Goal: Obtain resource: Obtain resource

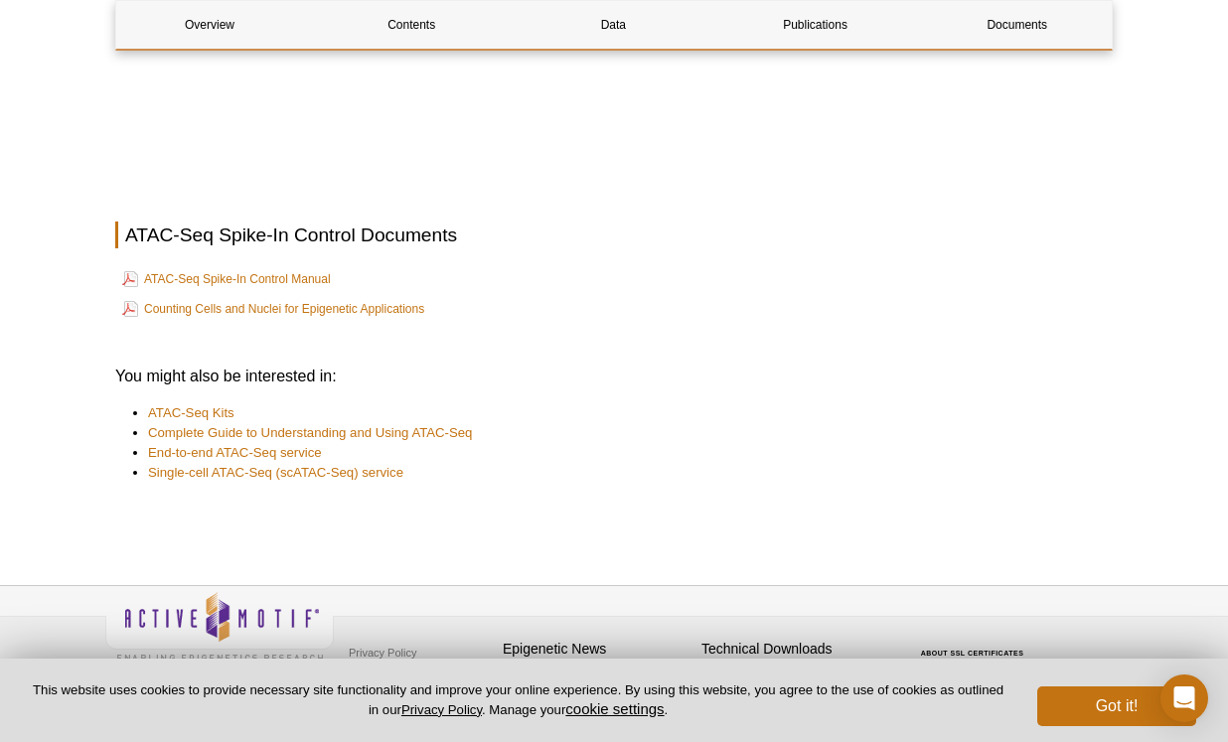
scroll to position [3816, 0]
click at [1117, 719] on button "Got it!" at bounding box center [1116, 707] width 159 height 40
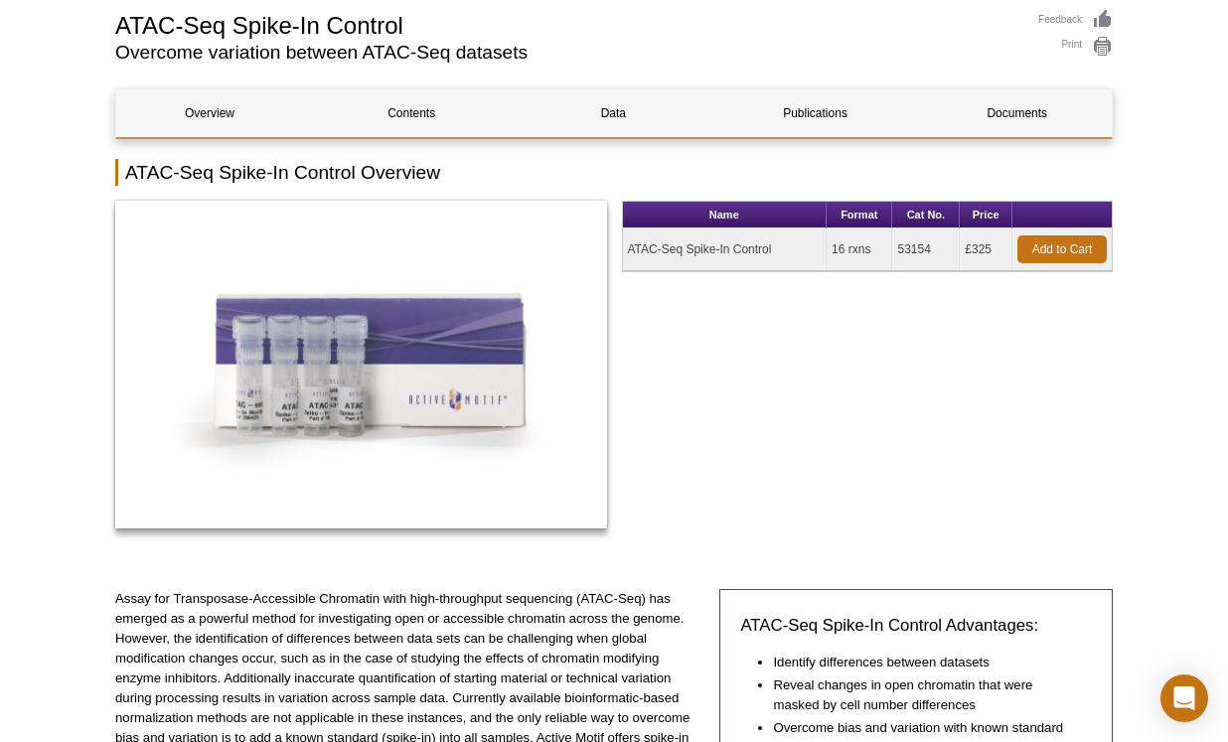
scroll to position [137, 0]
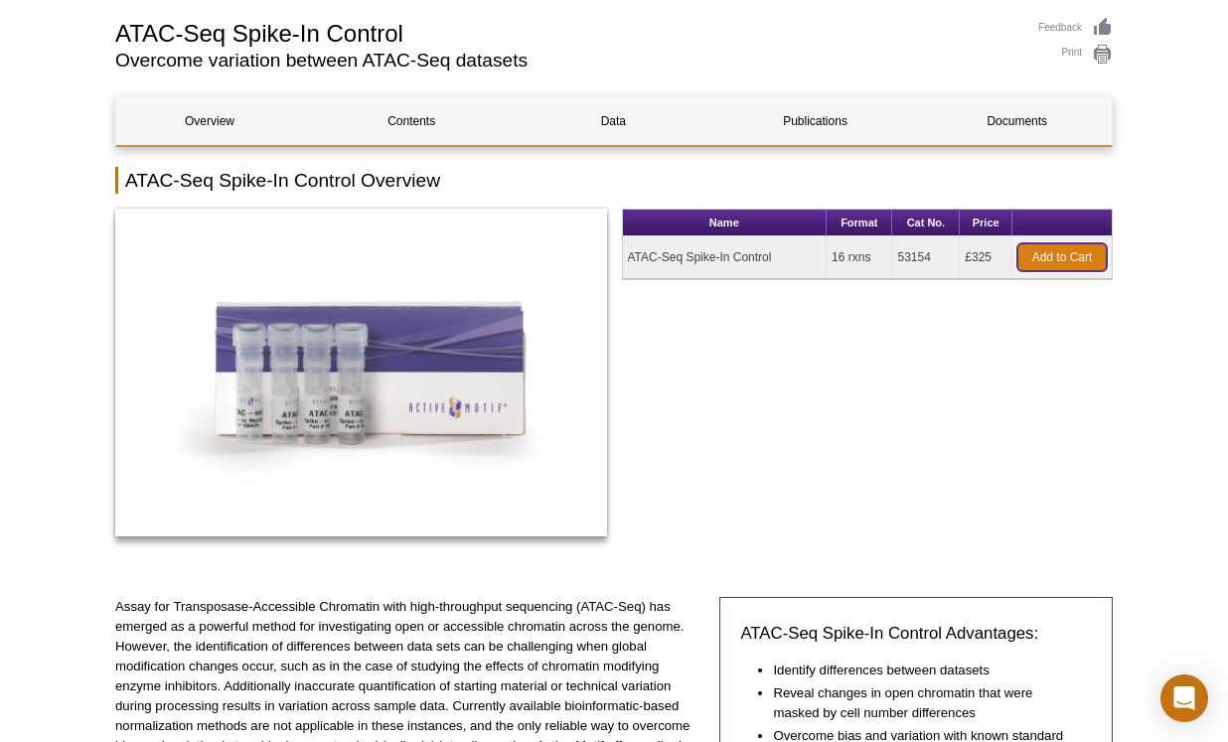
click at [1063, 256] on link "Add to Cart" at bounding box center [1062, 257] width 89 height 28
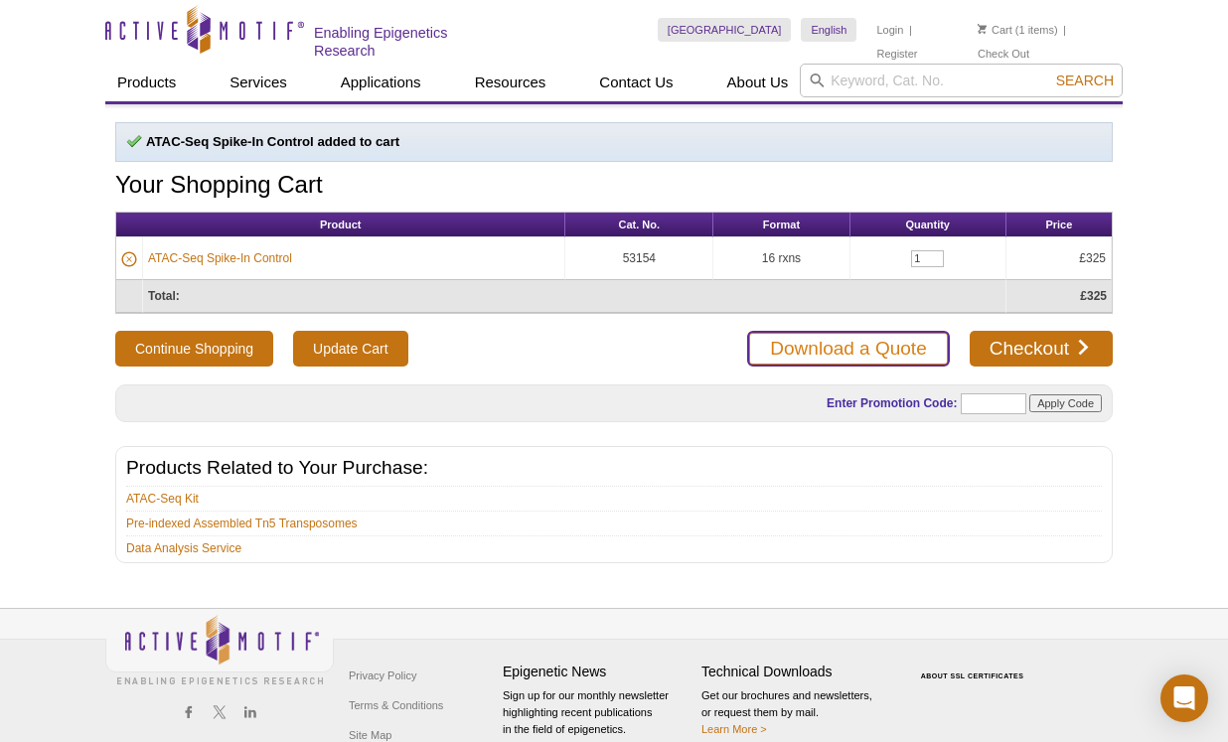
click at [871, 341] on link "Download a Quote" at bounding box center [848, 349] width 202 height 36
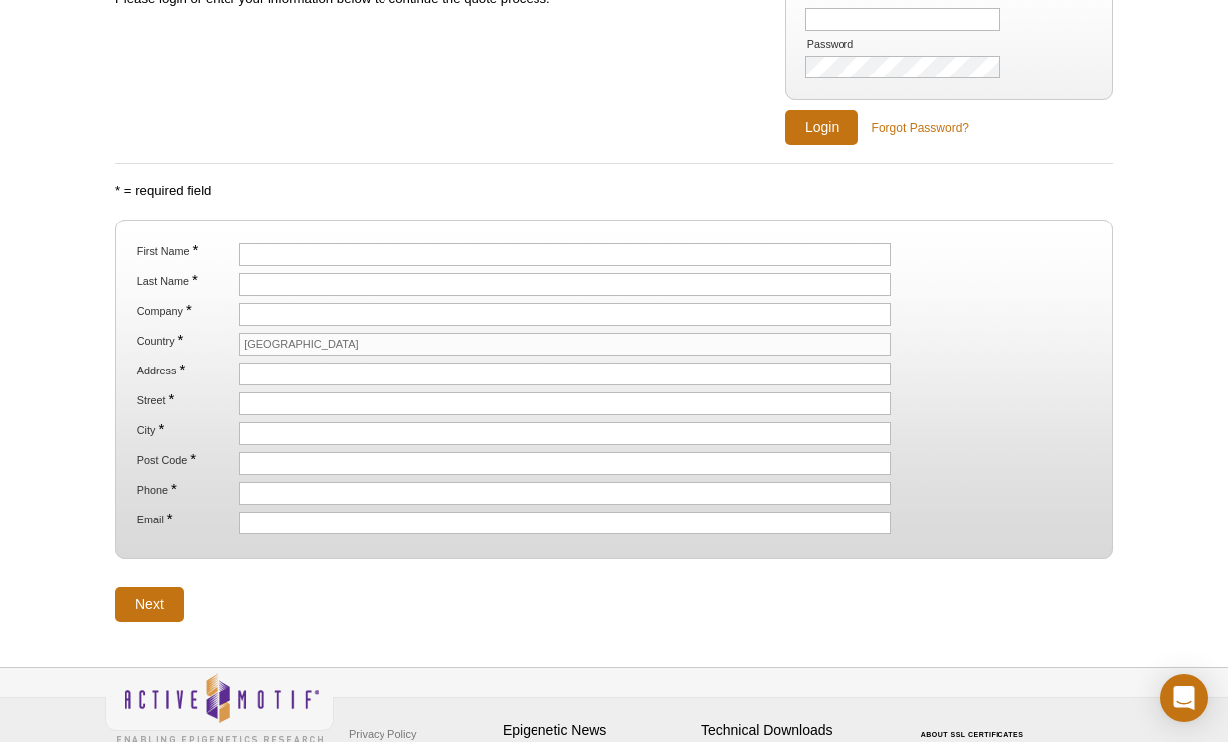
scroll to position [239, 0]
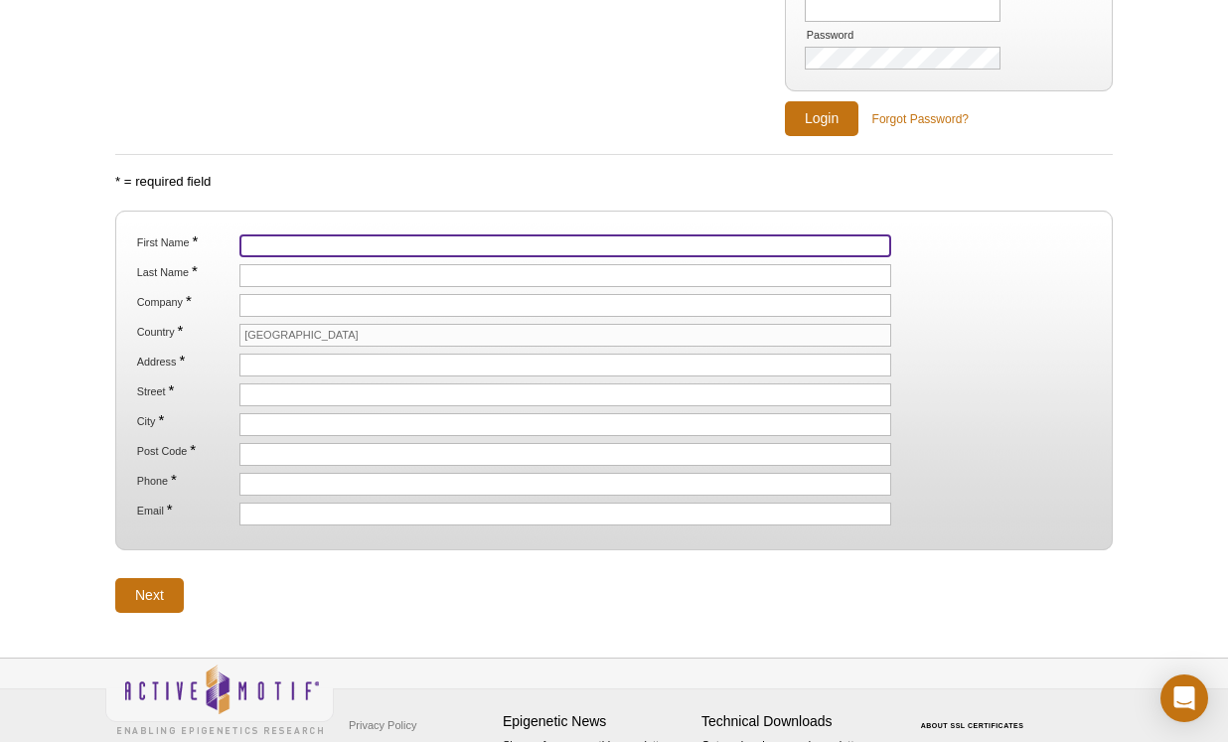
click at [343, 241] on input "First Name *" at bounding box center [565, 246] width 652 height 23
type input "Malgorzata"
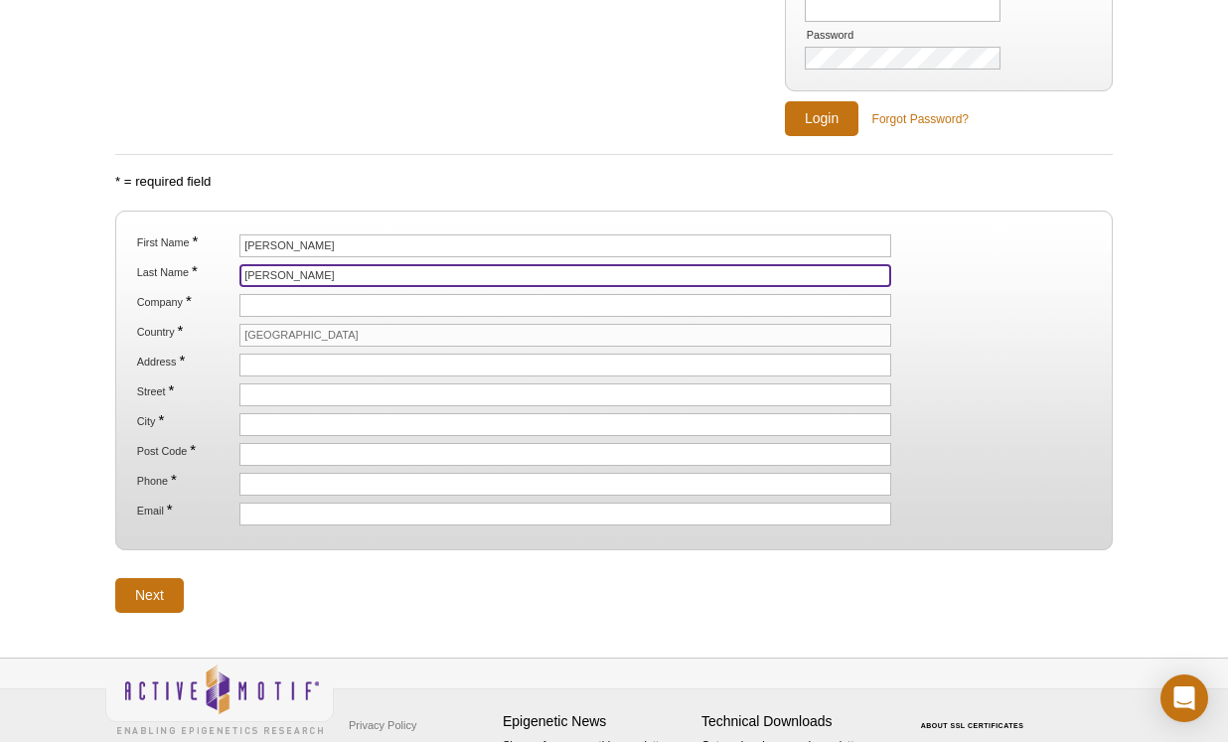
type input "Borkowska"
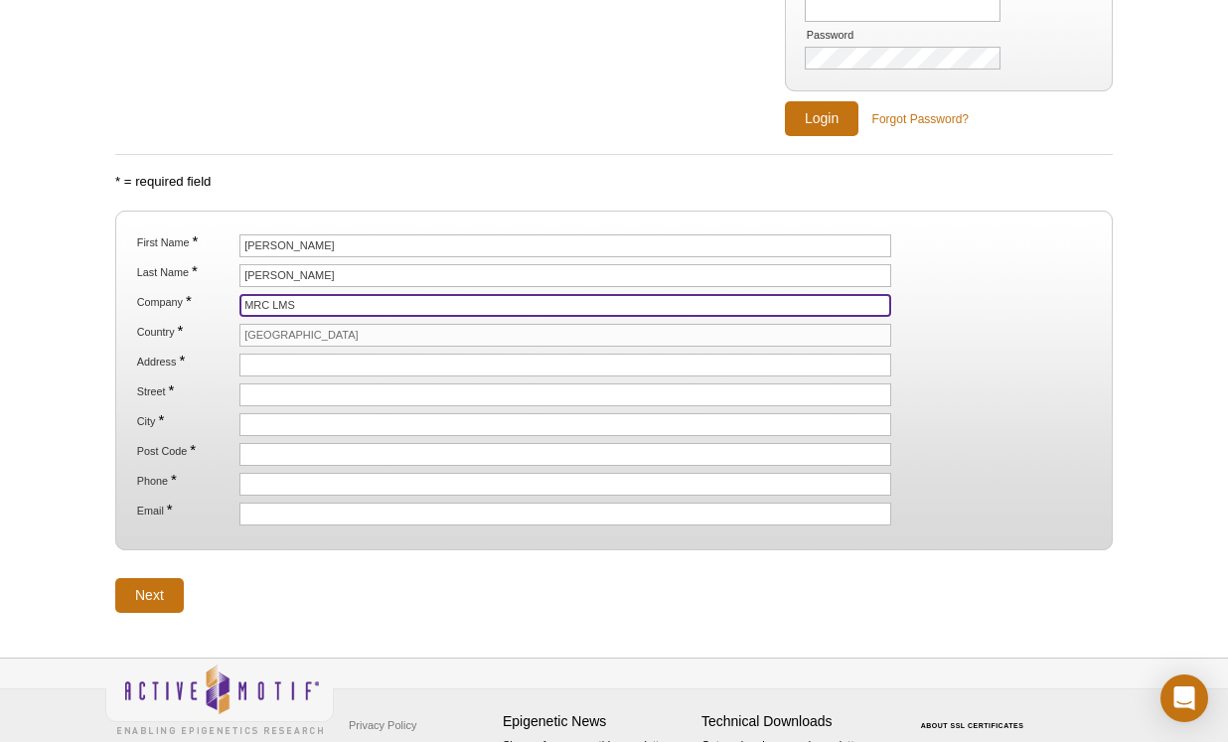
type input "MRC LMS"
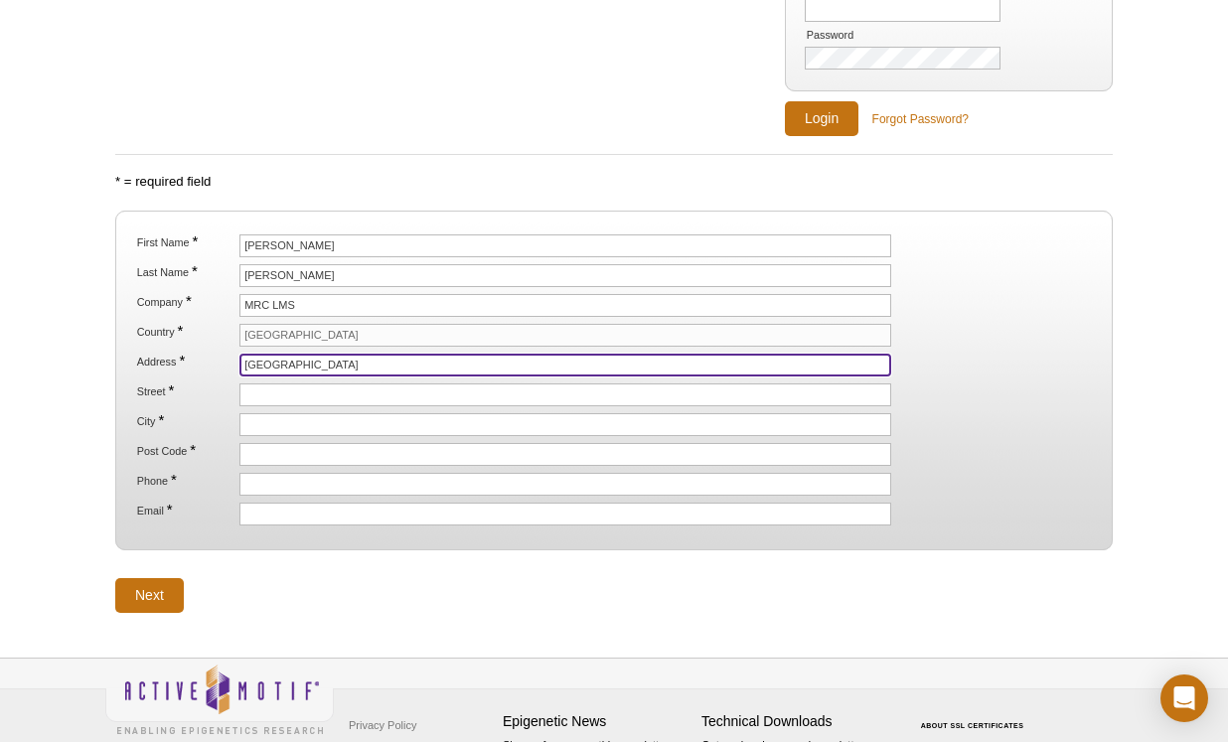
click at [242, 362] on input "Hammersmith Campus" at bounding box center [565, 365] width 652 height 23
click at [318, 363] on input "Hammersmith Campus" at bounding box center [565, 365] width 652 height 23
type input "[GEOGRAPHIC_DATA]"
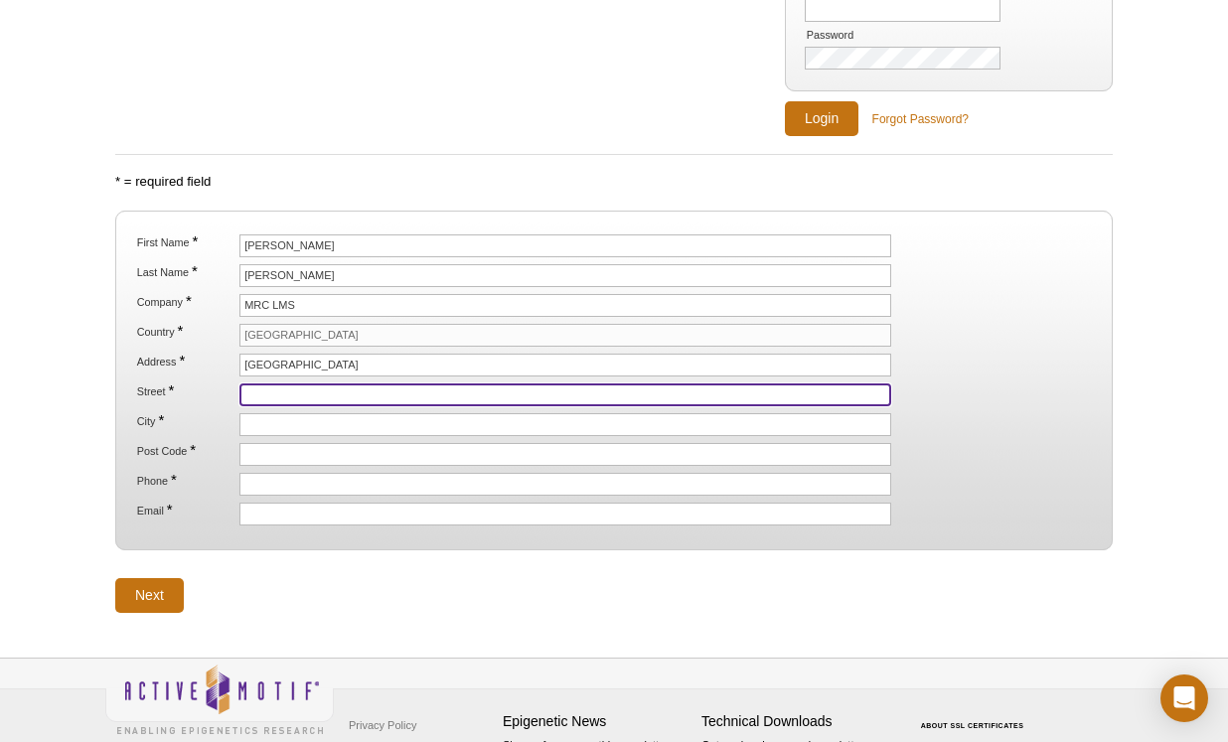
click at [318, 385] on input "Street *" at bounding box center [565, 395] width 652 height 23
type input "[GEOGRAPHIC_DATA]"
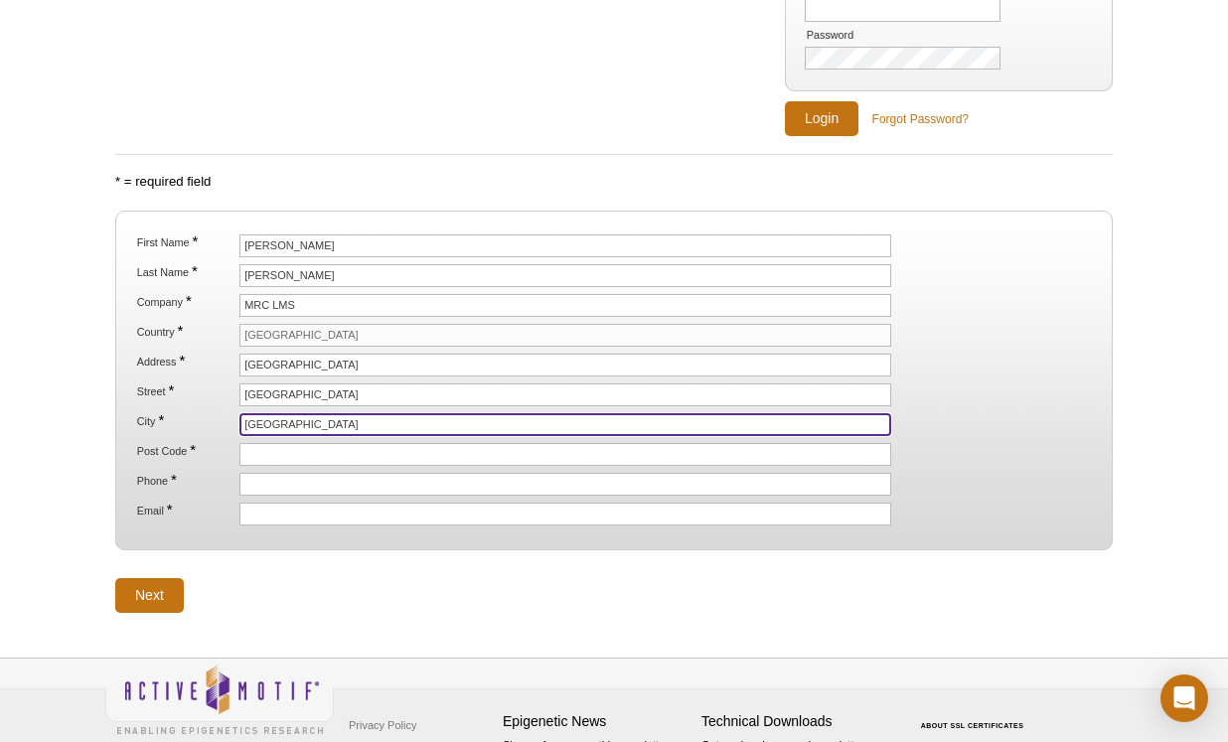
type input "[GEOGRAPHIC_DATA]"
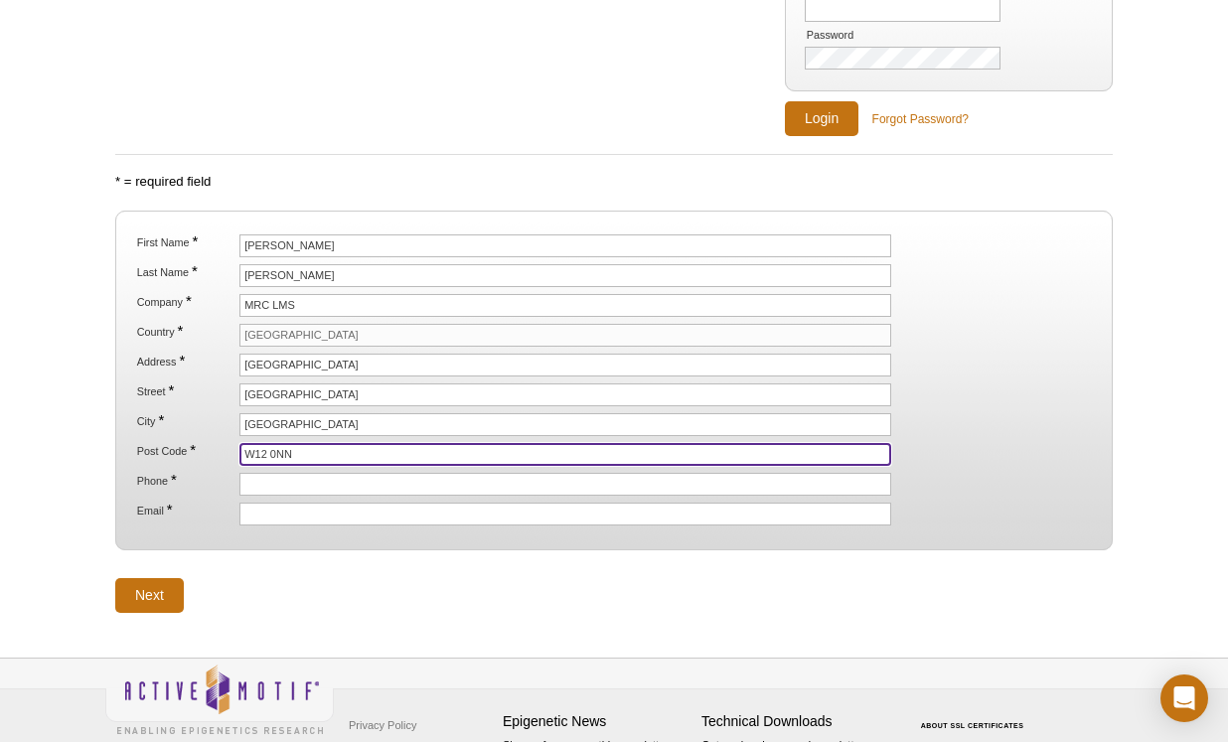
type input "W12 0NN"
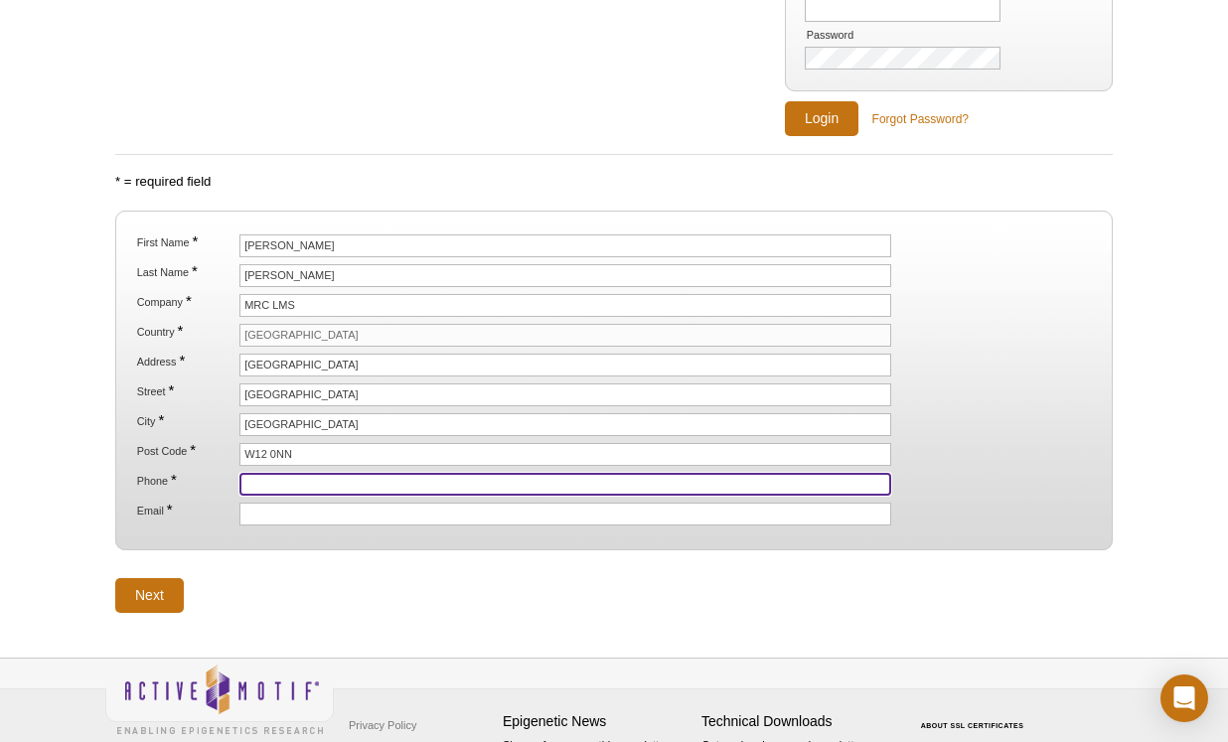
click at [336, 485] on input "Phone *" at bounding box center [565, 484] width 652 height 23
type input "07868101543"
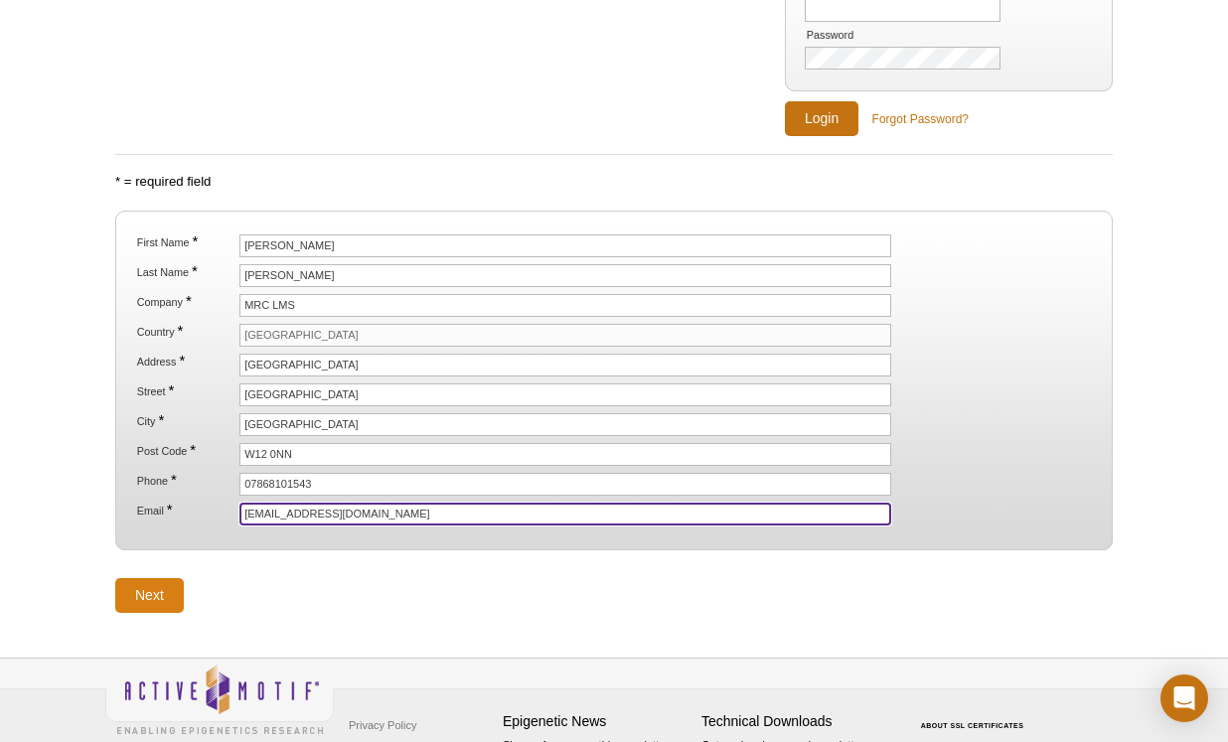
type input "[EMAIL_ADDRESS][DOMAIN_NAME]"
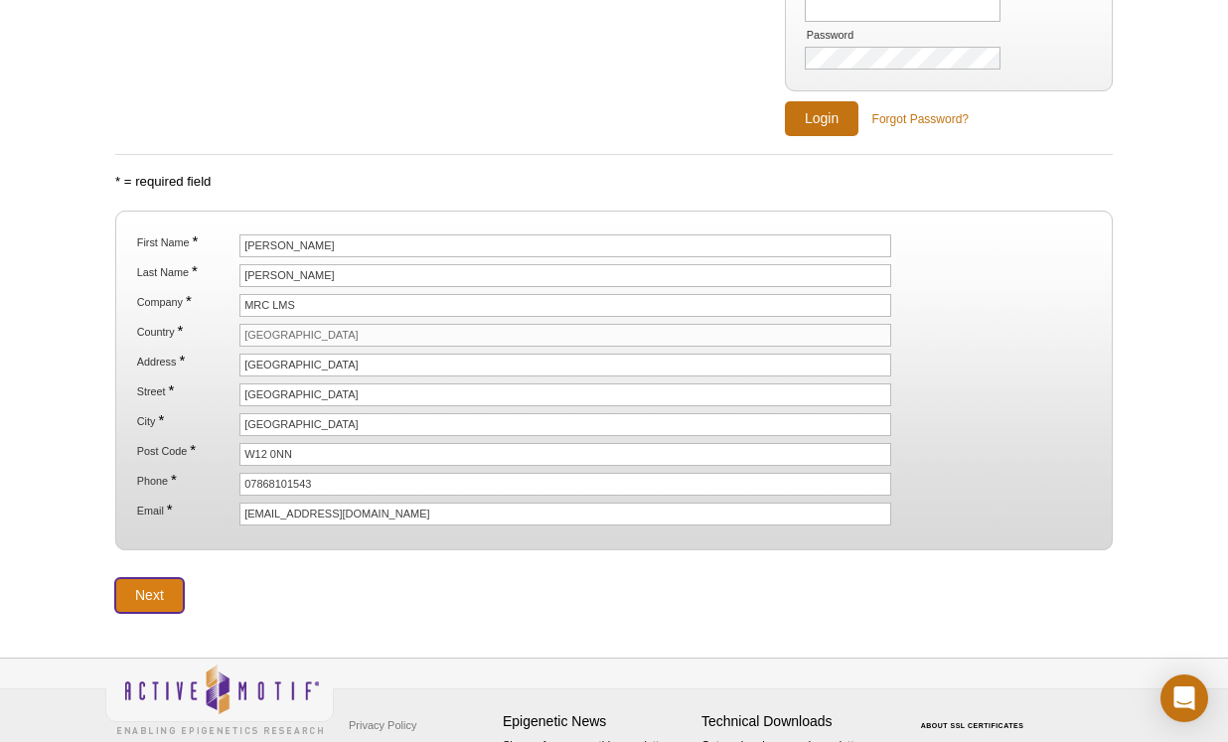
click at [141, 589] on input "Next" at bounding box center [149, 595] width 69 height 35
click at [163, 600] on input "Next" at bounding box center [149, 595] width 69 height 35
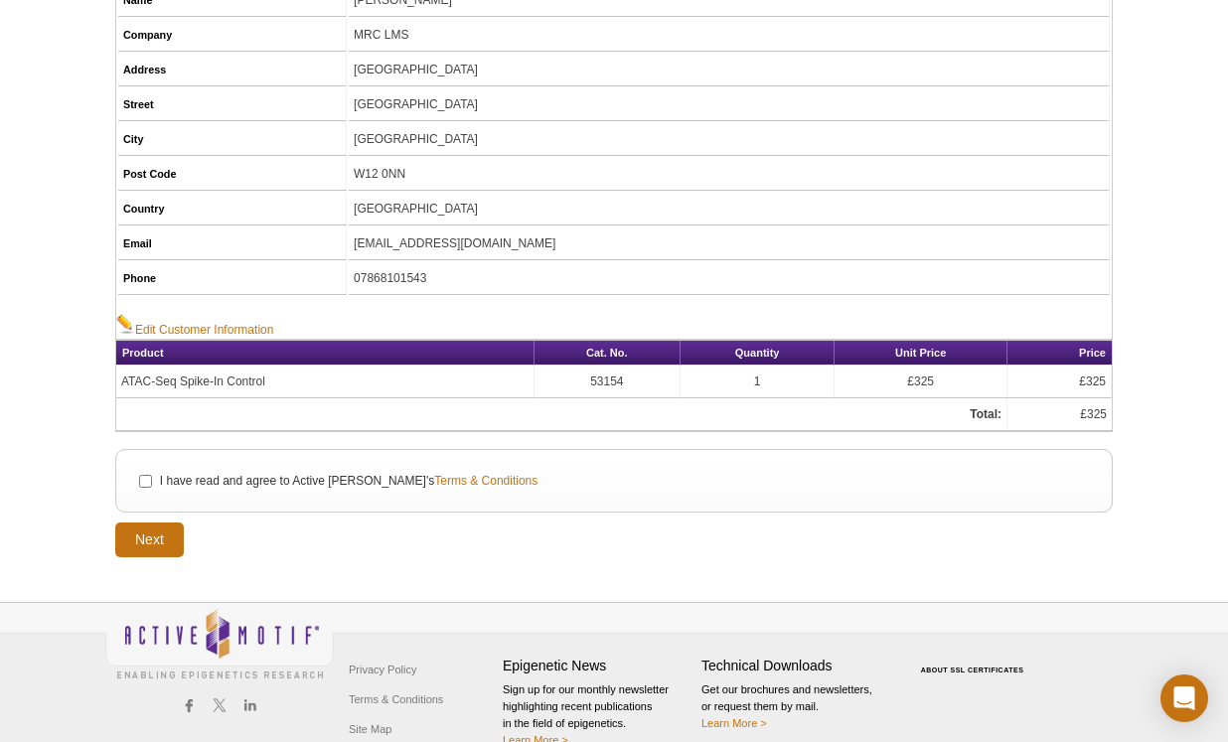
scroll to position [298, 0]
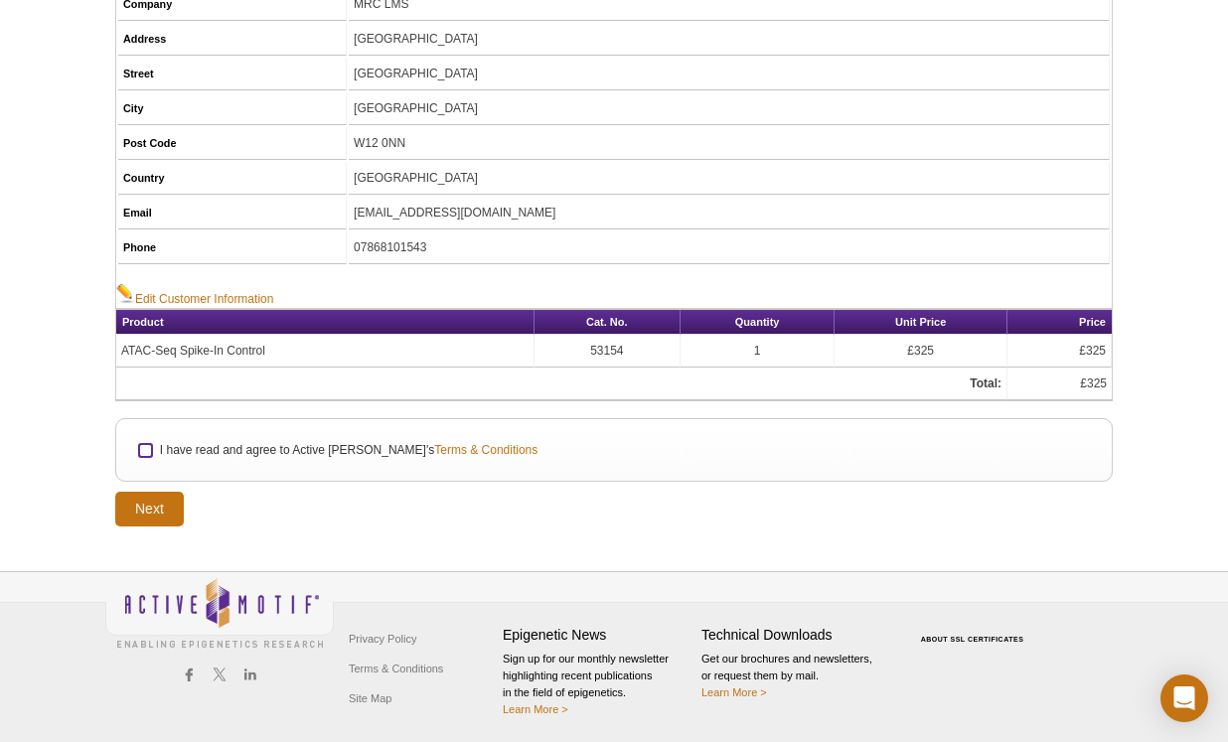
click at [148, 453] on input "I have read and agree to Active Motif's Terms & Conditions" at bounding box center [145, 450] width 13 height 13
checkbox input "true"
click at [158, 503] on input "Next" at bounding box center [149, 509] width 69 height 35
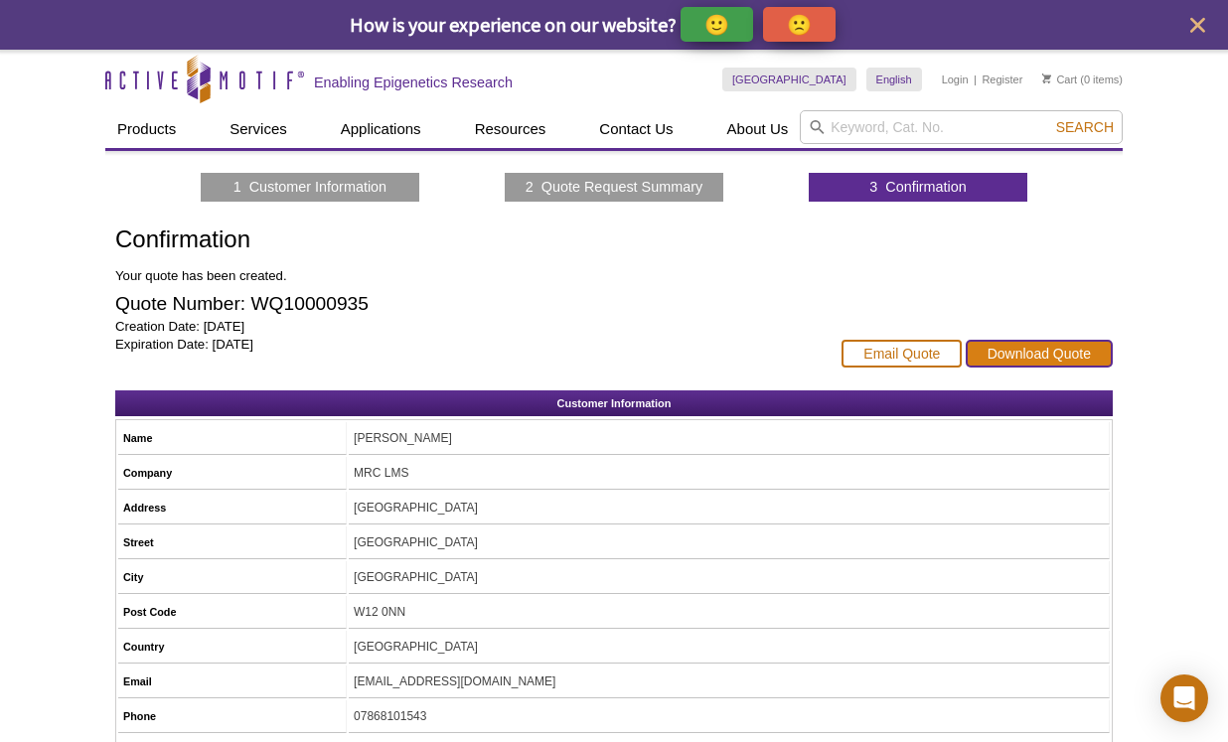
click at [1023, 361] on link "Download Quote" at bounding box center [1039, 354] width 147 height 28
